Goal: Transaction & Acquisition: Purchase product/service

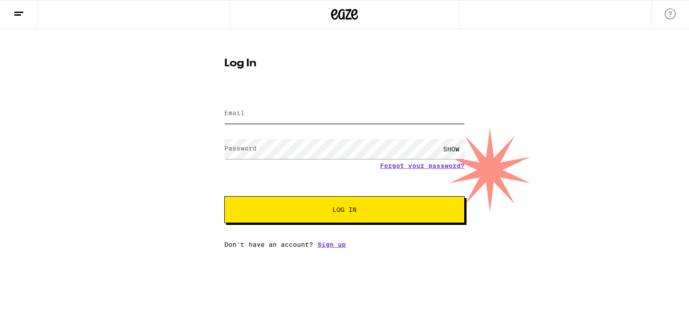
type input "[PERSON_NAME][EMAIL_ADDRESS][DOMAIN_NAME]"
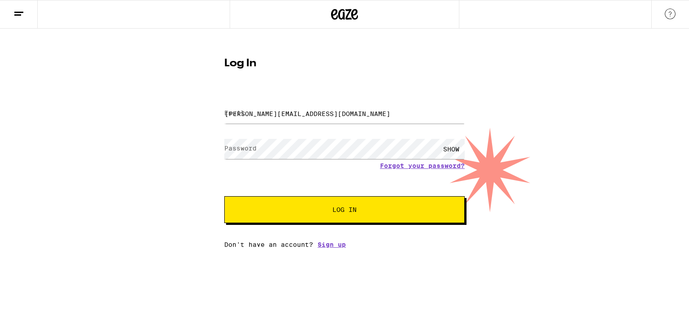
click at [338, 176] on form "Email Email [EMAIL_ADDRESS][DOMAIN_NAME] Password Password SHOW Forgot your pas…" at bounding box center [344, 158] width 240 height 132
click at [347, 209] on span "Log In" at bounding box center [344, 210] width 24 height 6
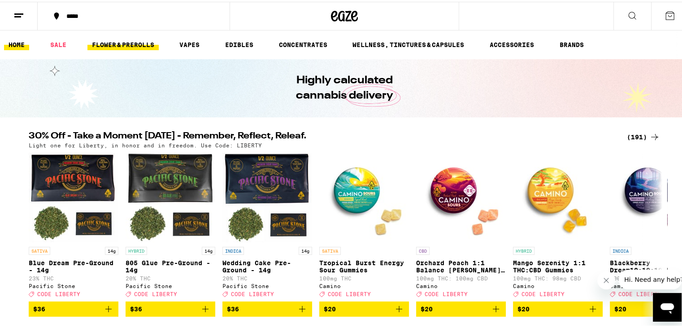
click at [127, 40] on link "FLOWER & PREROLLS" at bounding box center [122, 43] width 71 height 11
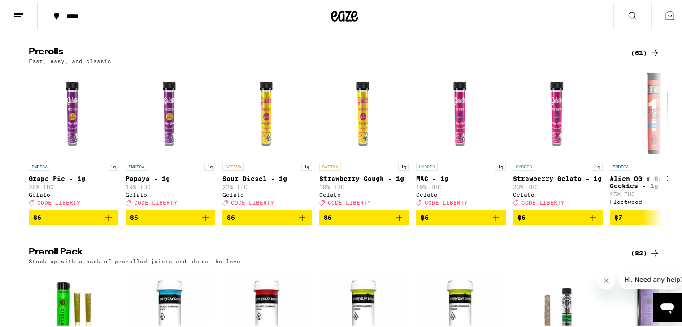
scroll to position [493, 0]
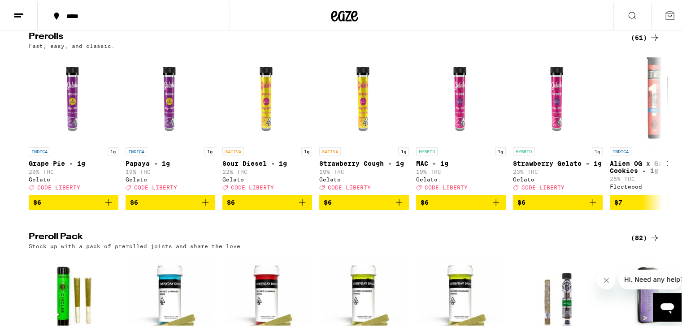
click at [635, 41] on div "(61)" at bounding box center [645, 36] width 29 height 11
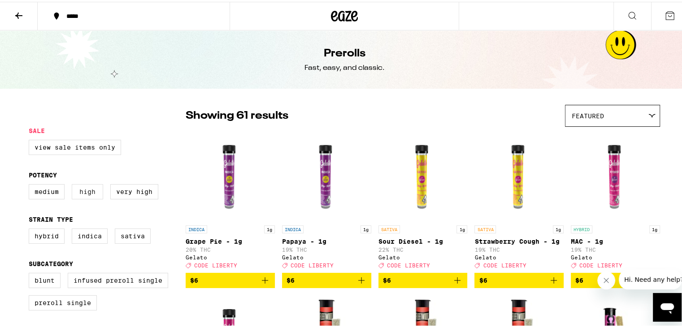
click at [84, 192] on label "High" at bounding box center [87, 190] width 31 height 15
click at [31, 184] on input "High" at bounding box center [31, 184] width 0 height 0
checkbox input "true"
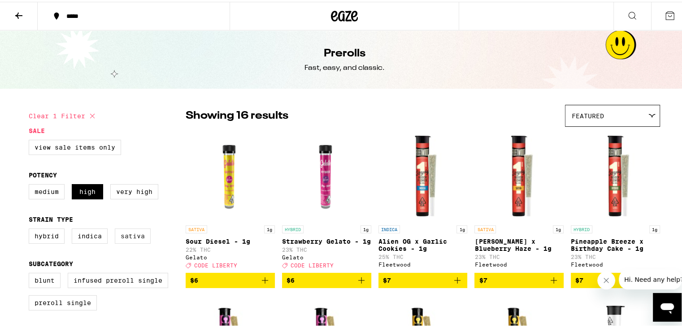
click at [131, 235] on label "Sativa" at bounding box center [133, 234] width 36 height 15
click at [31, 229] on input "Sativa" at bounding box center [31, 228] width 0 height 0
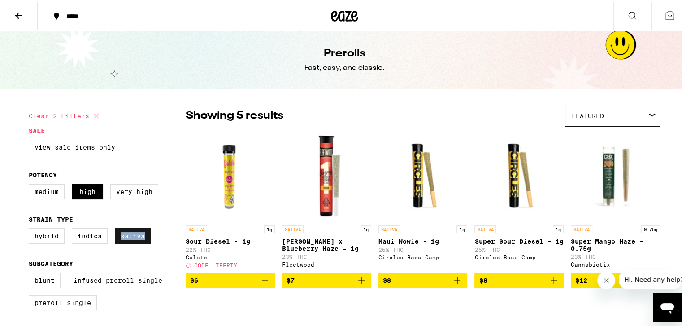
click at [131, 235] on label "Sativa" at bounding box center [133, 234] width 36 height 15
click at [31, 229] on input "Sativa" at bounding box center [31, 228] width 0 height 0
checkbox input "false"
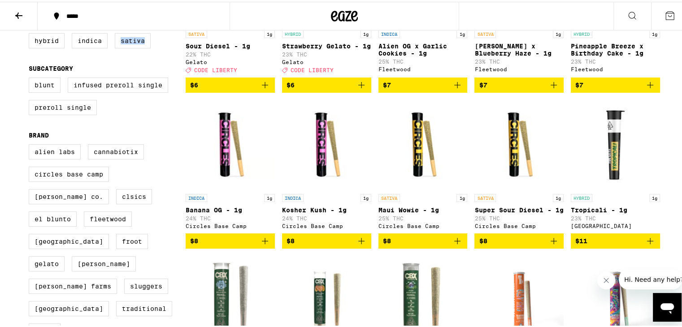
scroll to position [179, 0]
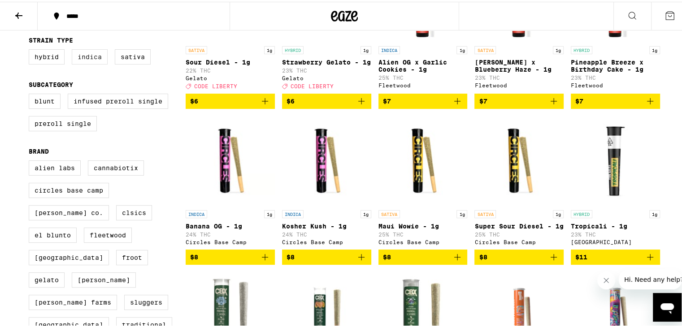
click at [89, 58] on label "Indica" at bounding box center [90, 55] width 36 height 15
click at [31, 49] on input "Indica" at bounding box center [31, 49] width 0 height 0
checkbox input "true"
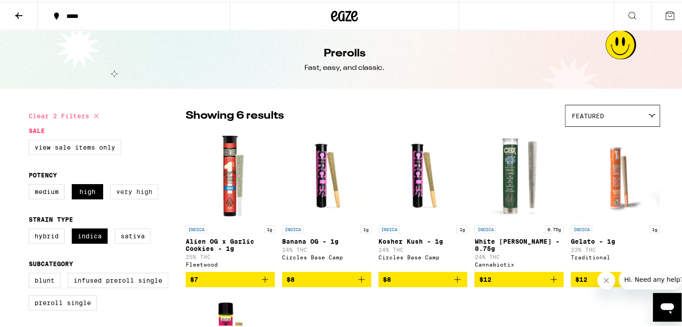
click at [133, 192] on label "Very High" at bounding box center [134, 190] width 48 height 15
click at [31, 184] on input "Very High" at bounding box center [31, 184] width 0 height 0
checkbox input "true"
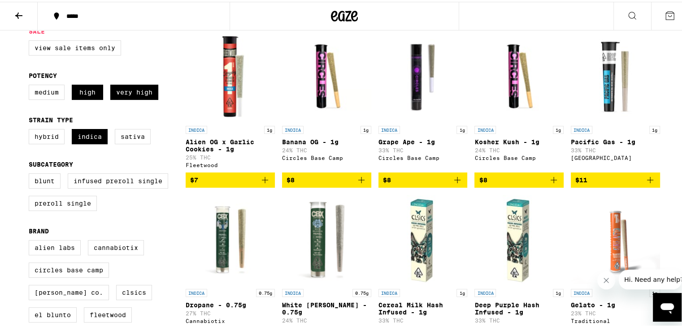
scroll to position [90, 0]
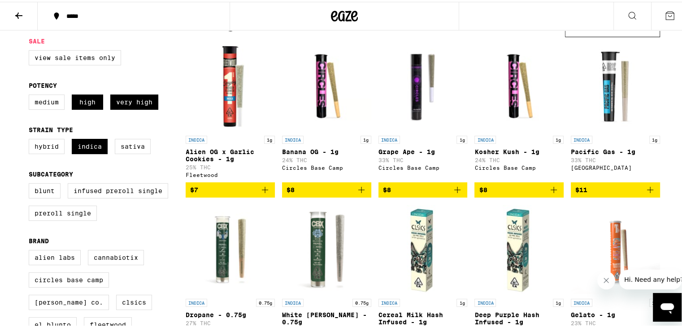
click at [453, 191] on icon "Add to bag" at bounding box center [457, 188] width 11 height 11
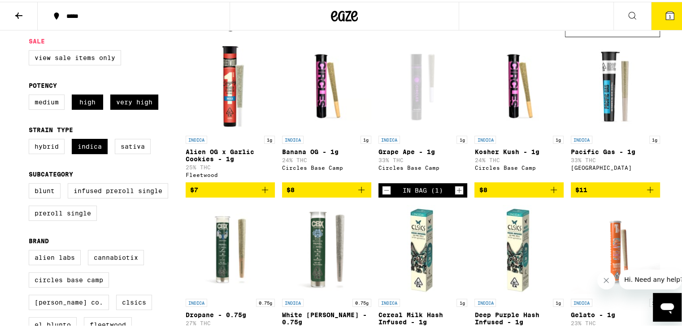
scroll to position [118, 0]
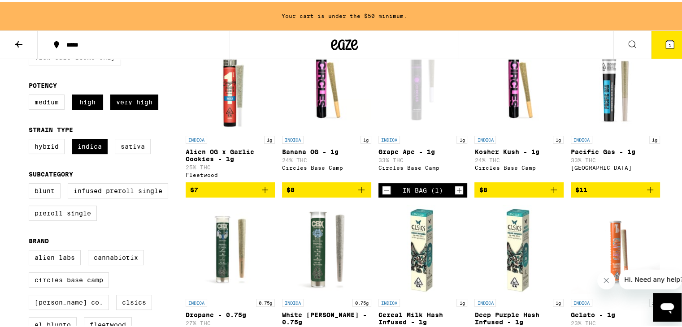
click at [135, 148] on label "Sativa" at bounding box center [133, 144] width 36 height 15
click at [31, 139] on input "Sativa" at bounding box center [31, 139] width 0 height 0
checkbox input "true"
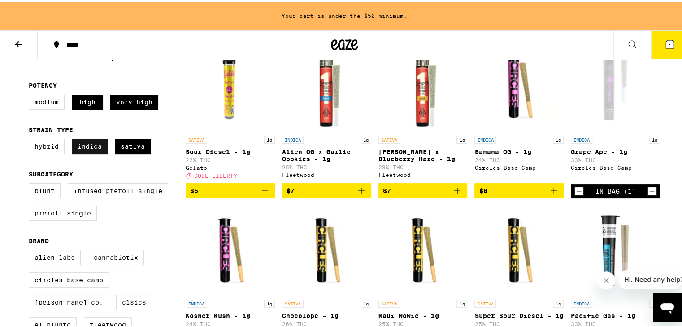
click at [94, 149] on label "Indica" at bounding box center [90, 144] width 36 height 15
click at [31, 139] on input "Indica" at bounding box center [31, 139] width 0 height 0
checkbox input "false"
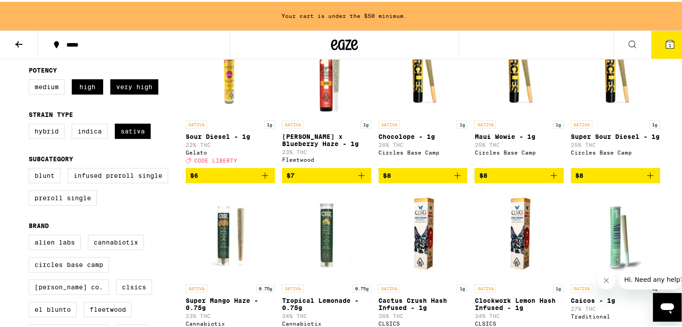
scroll to position [118, 0]
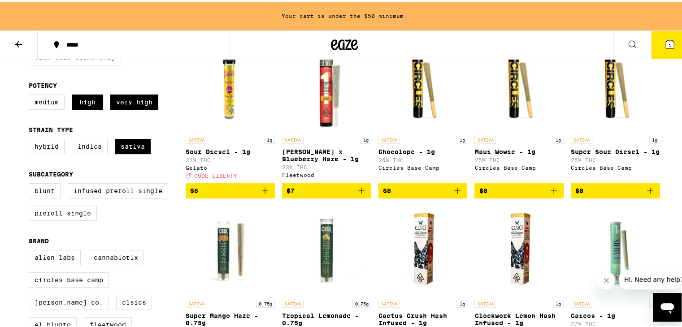
click at [415, 189] on span "$8" at bounding box center [423, 189] width 80 height 11
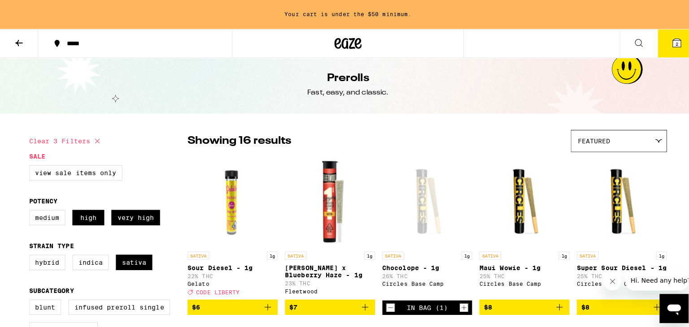
scroll to position [0, 0]
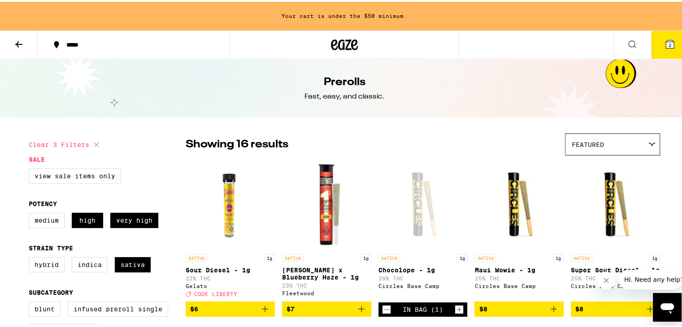
click at [666, 39] on icon at bounding box center [670, 43] width 8 height 8
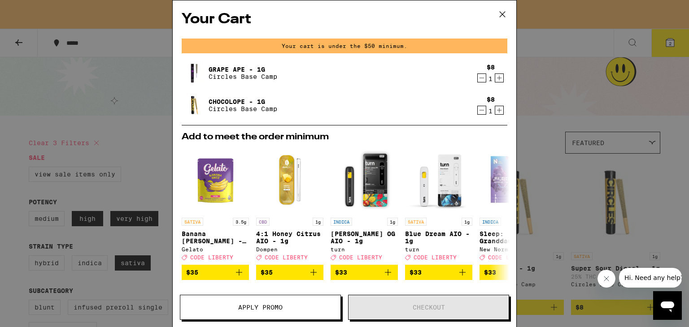
click at [495, 77] on icon "Increment" at bounding box center [499, 78] width 8 height 11
click at [495, 110] on icon "Increment" at bounding box center [499, 110] width 8 height 11
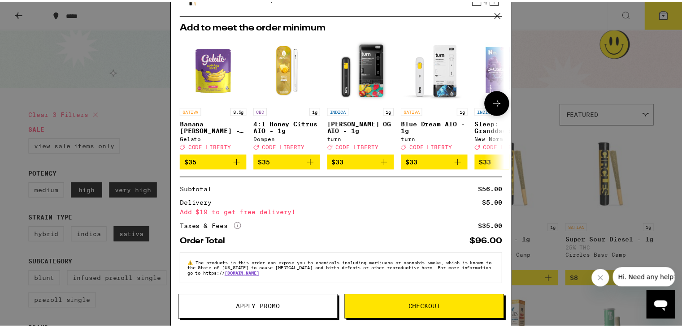
scroll to position [85, 0]
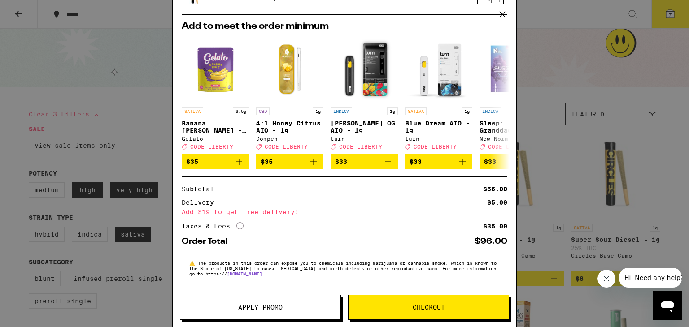
click at [428, 305] on span "Checkout" at bounding box center [429, 308] width 32 height 6
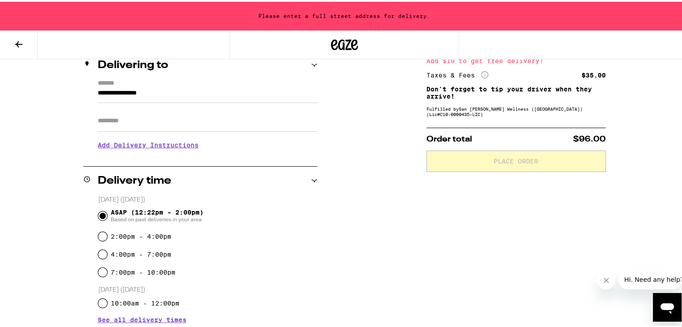
scroll to position [135, 0]
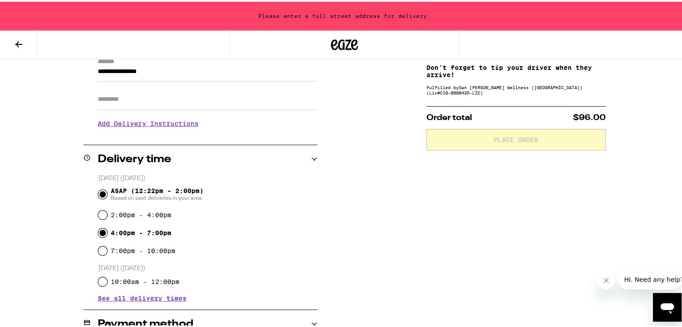
click at [99, 231] on input "4:00pm - 7:00pm" at bounding box center [102, 231] width 9 height 9
radio input "true"
click at [99, 212] on input "2:00pm - 4:00pm" at bounding box center [102, 213] width 9 height 9
radio input "true"
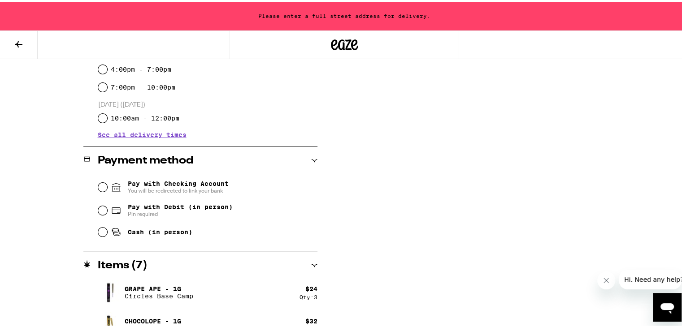
scroll to position [314, 0]
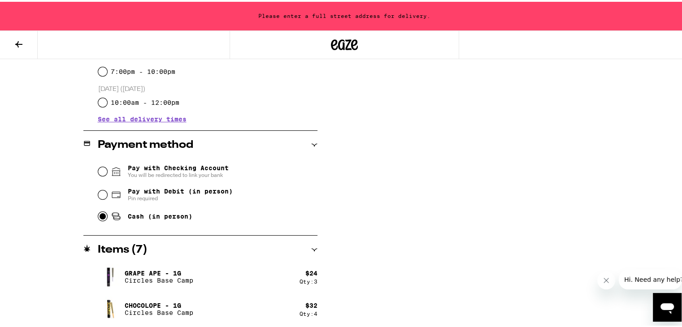
click at [98, 215] on input "Cash (in person)" at bounding box center [102, 214] width 9 height 9
radio input "true"
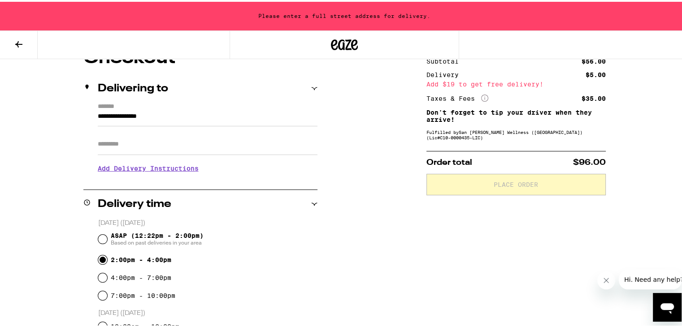
scroll to position [45, 0]
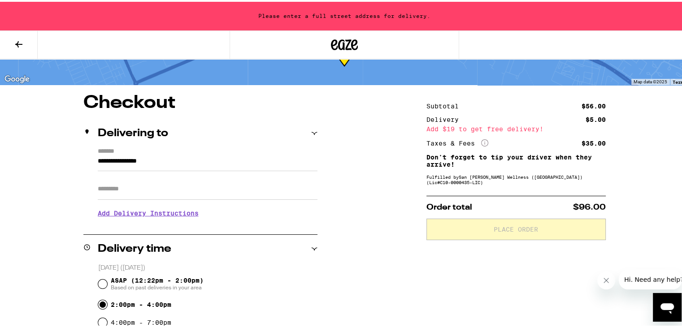
click at [312, 135] on icon at bounding box center [314, 132] width 6 height 6
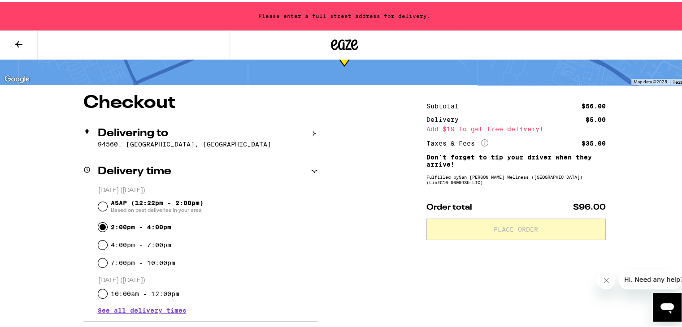
click at [312, 135] on icon at bounding box center [314, 132] width 6 height 6
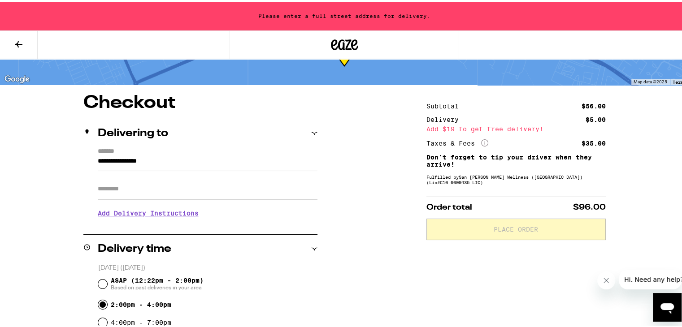
click at [312, 131] on icon at bounding box center [314, 132] width 6 height 6
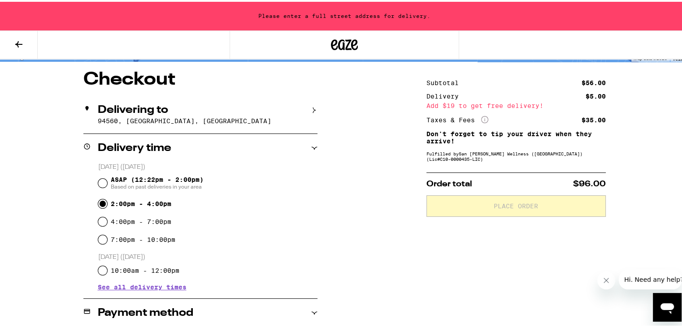
scroll to position [13, 0]
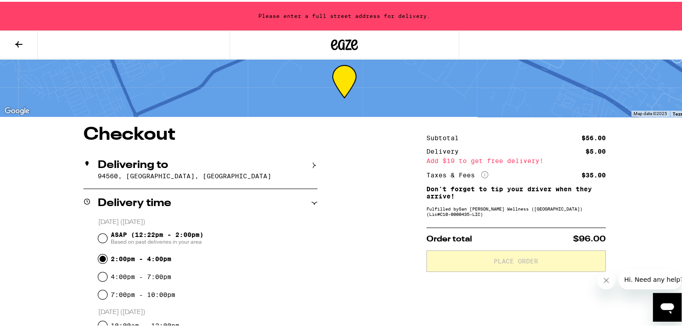
click at [307, 161] on div "Delivering to" at bounding box center [200, 163] width 234 height 11
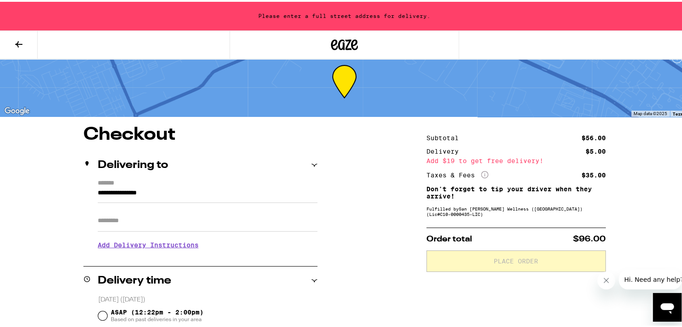
click at [186, 189] on input "**********" at bounding box center [208, 193] width 220 height 15
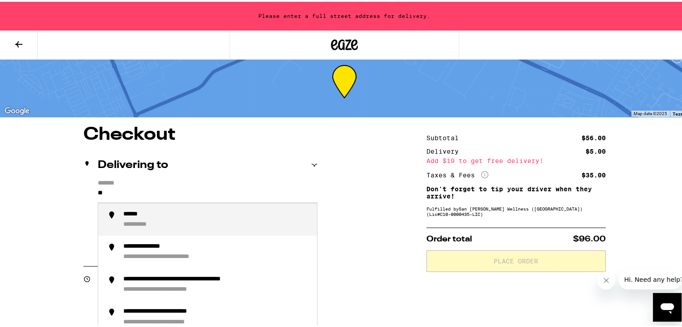
type input "*"
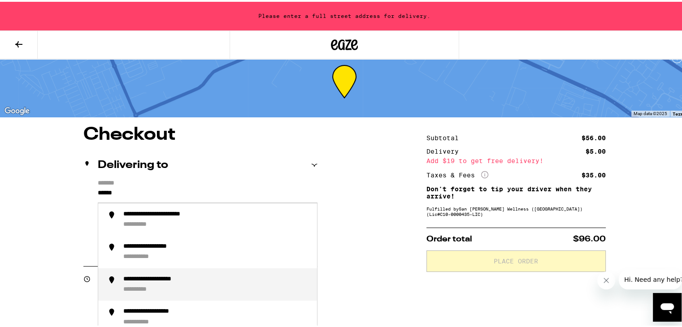
click at [174, 281] on div "**********" at bounding box center [165, 278] width 85 height 8
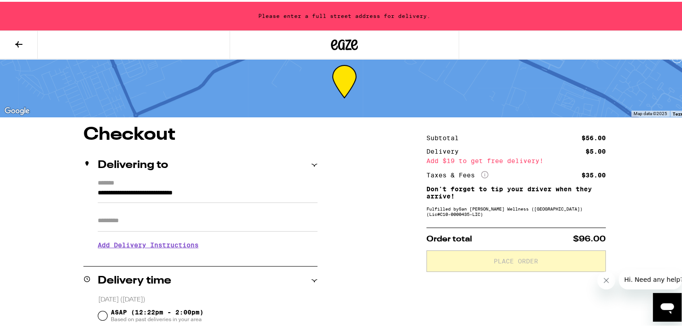
type input "**********"
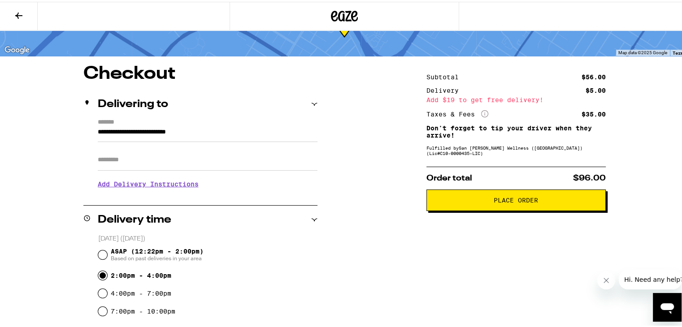
scroll to position [90, 0]
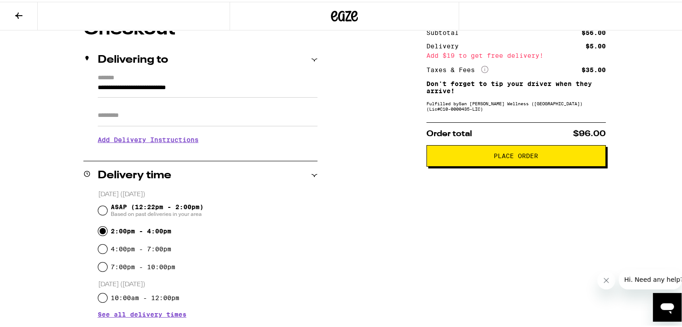
click at [99, 230] on input "2:00pm - 4:00pm" at bounding box center [102, 229] width 9 height 9
click at [98, 210] on input "ASAP (12:22pm - 2:00pm) Based on past deliveries in your area" at bounding box center [102, 209] width 9 height 9
radio input "true"
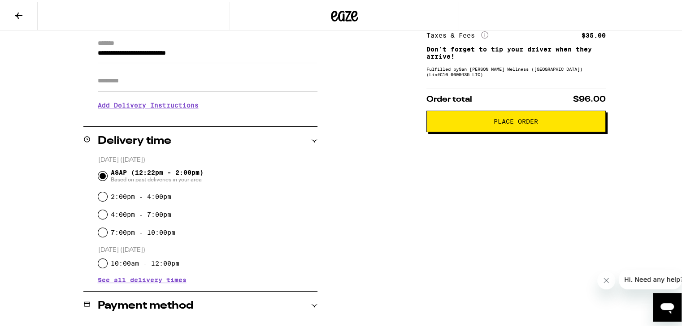
scroll to position [106, 0]
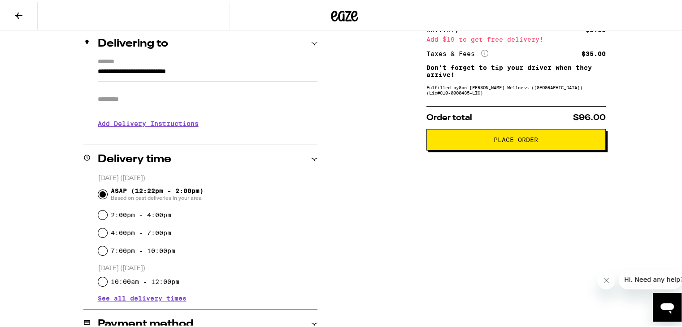
click at [525, 139] on span "Place Order" at bounding box center [516, 138] width 44 height 6
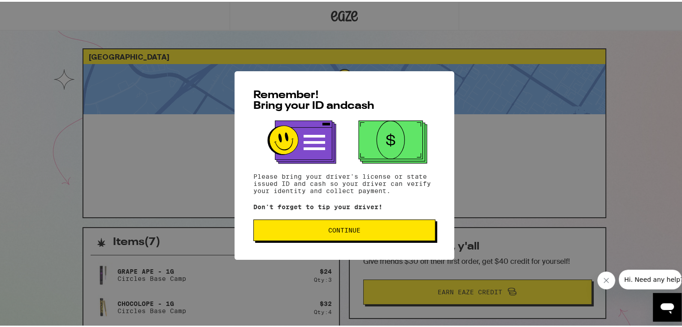
click at [339, 230] on span "Continue" at bounding box center [344, 229] width 32 height 6
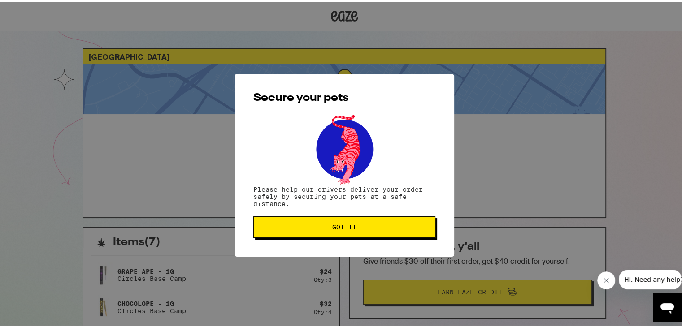
click at [343, 226] on span "Got it" at bounding box center [344, 225] width 24 height 6
